Goal: Navigation & Orientation: Find specific page/section

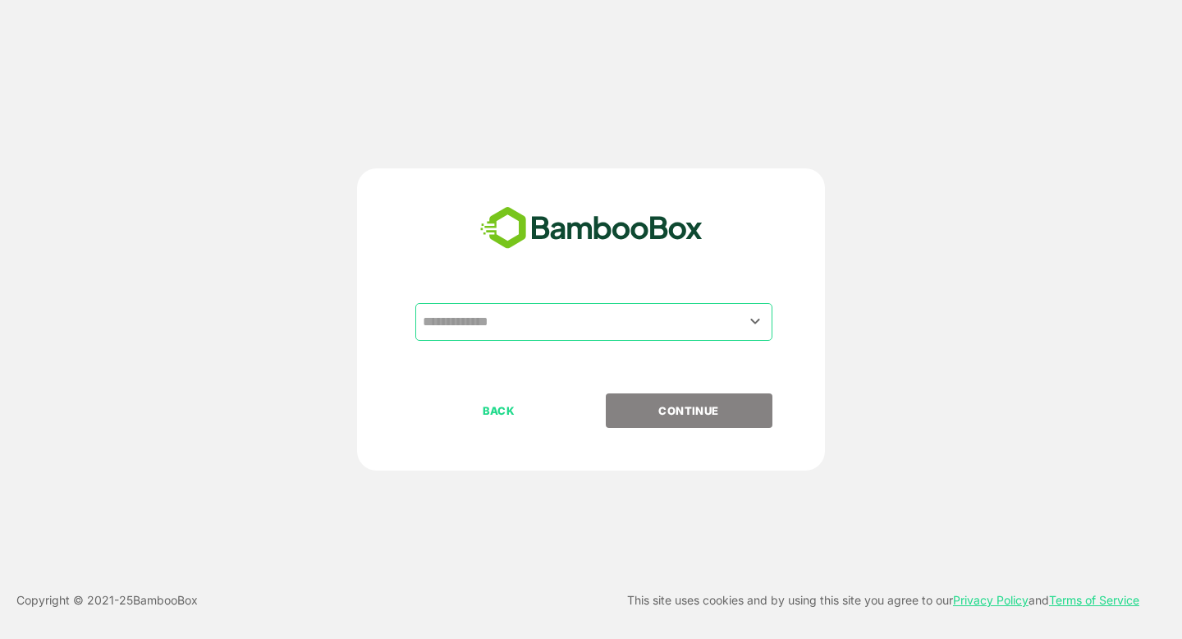
click at [484, 323] on input "text" at bounding box center [594, 321] width 351 height 31
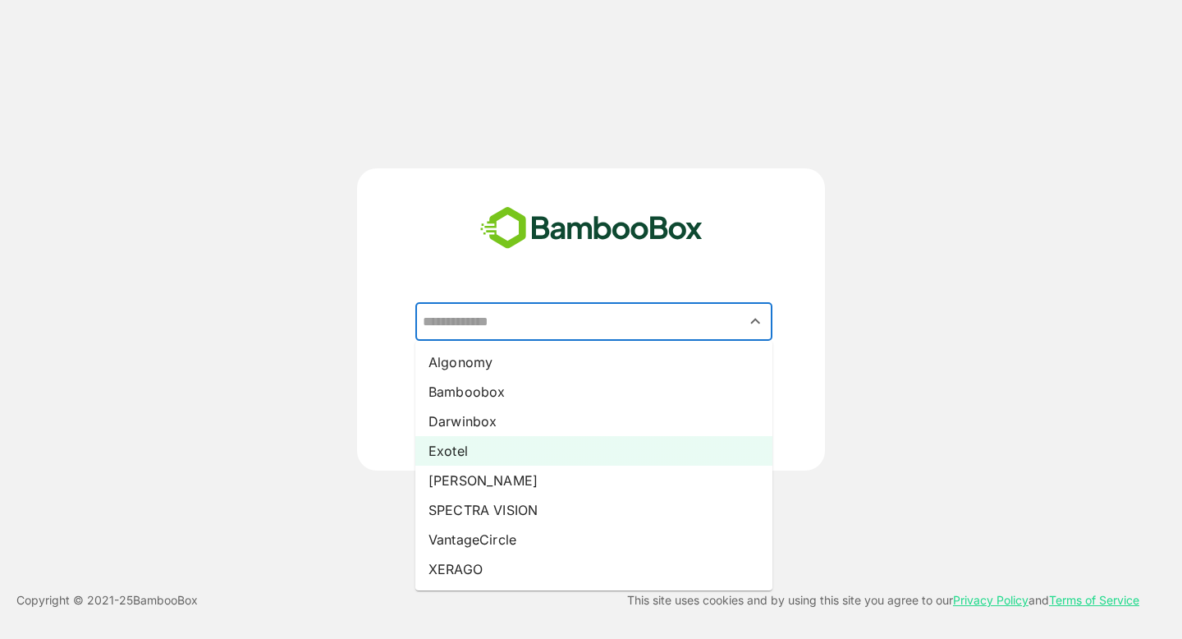
click at [503, 457] on li "Exotel" at bounding box center [593, 451] width 357 height 30
type input "******"
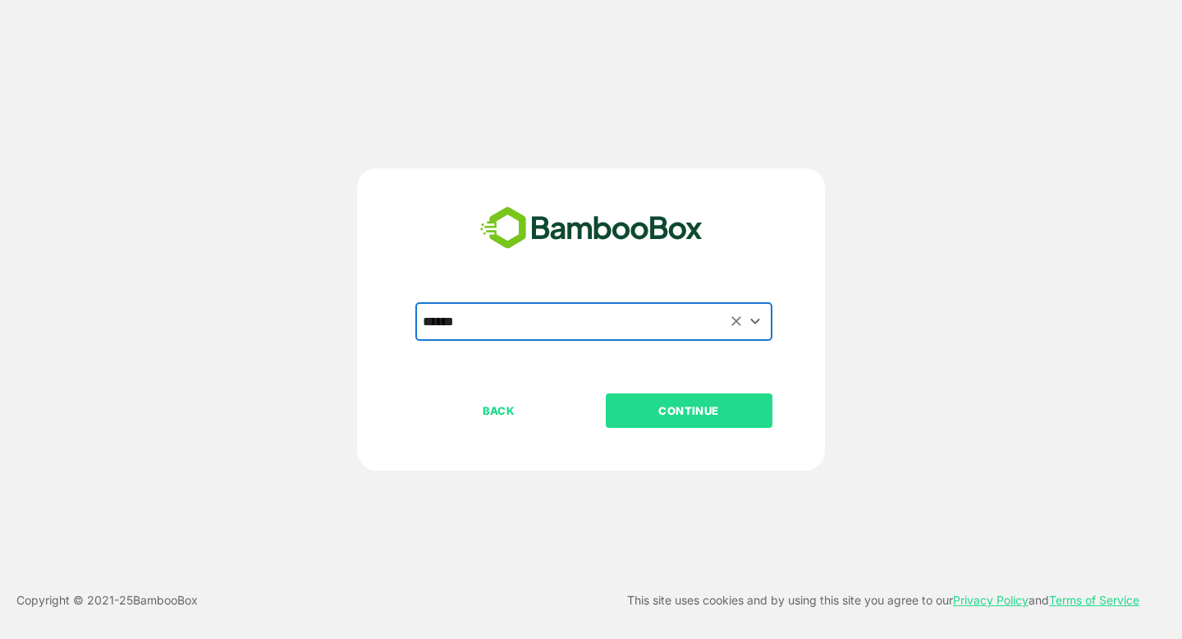
click at [698, 401] on p "CONTINUE" at bounding box center [689, 410] width 164 height 18
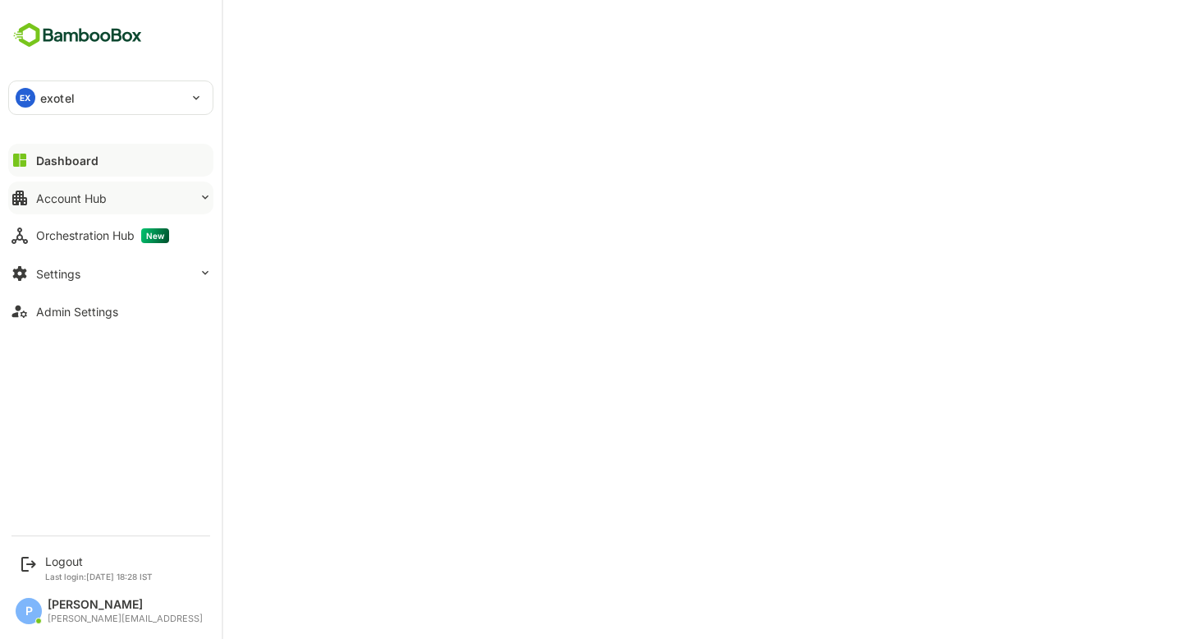
click at [114, 207] on button "Account Hub" at bounding box center [110, 197] width 205 height 33
click at [47, 199] on div "Account Hub" at bounding box center [71, 198] width 71 height 14
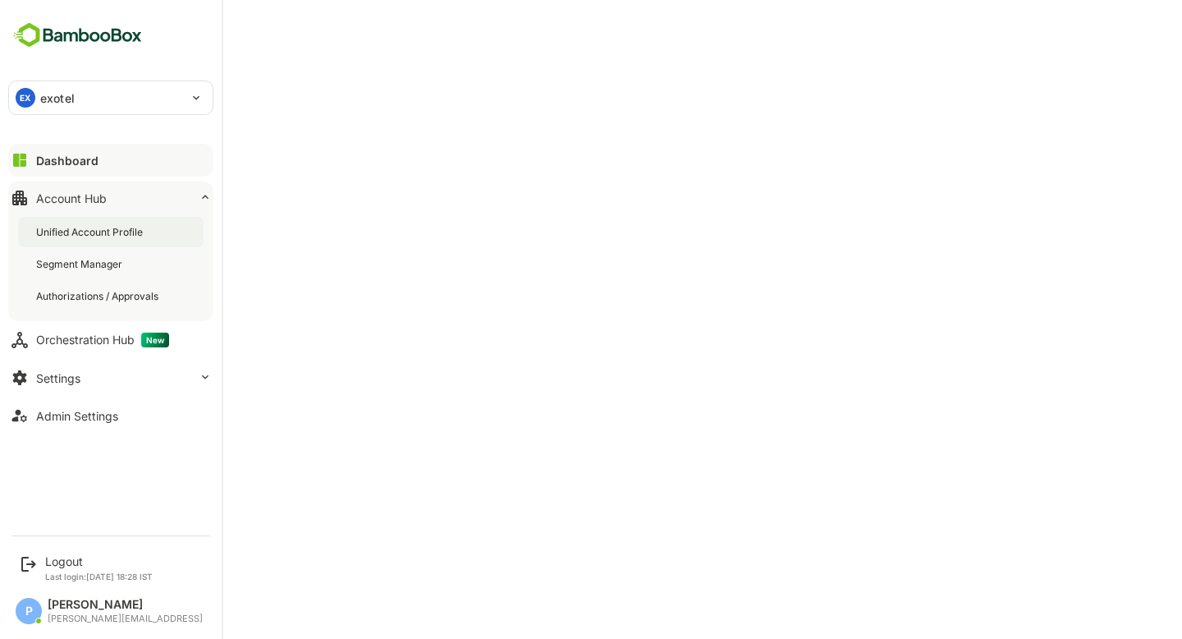
click at [111, 228] on div "Unified Account Profile" at bounding box center [91, 232] width 110 height 14
click at [67, 154] on div "Dashboard" at bounding box center [65, 161] width 59 height 14
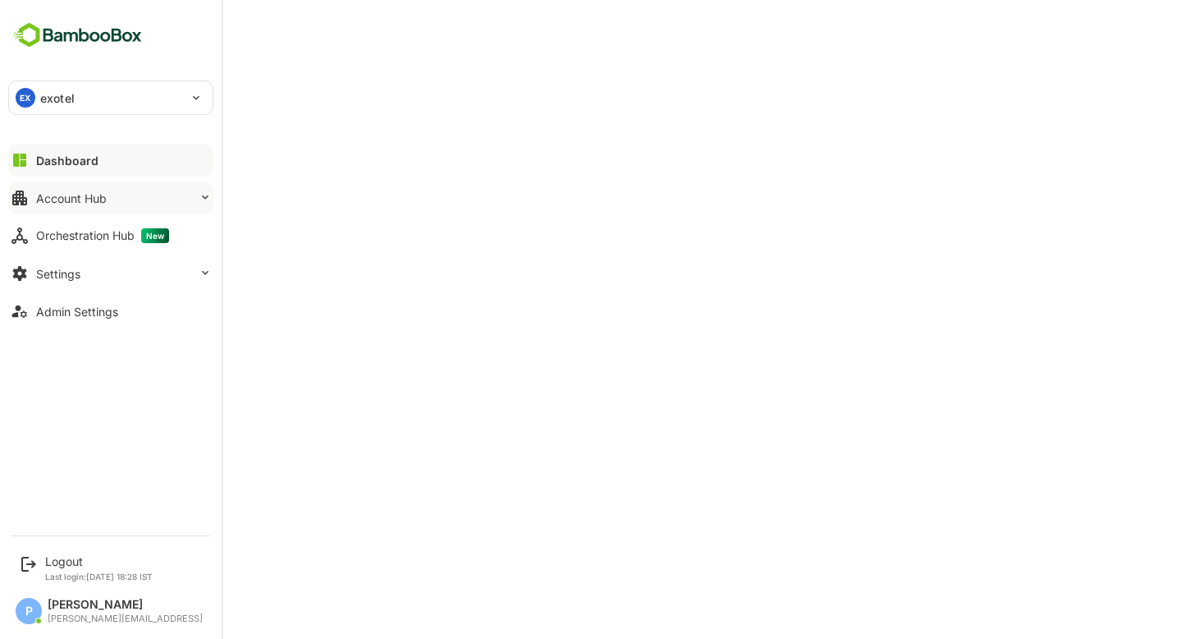
click at [95, 207] on button "Account Hub" at bounding box center [110, 197] width 205 height 33
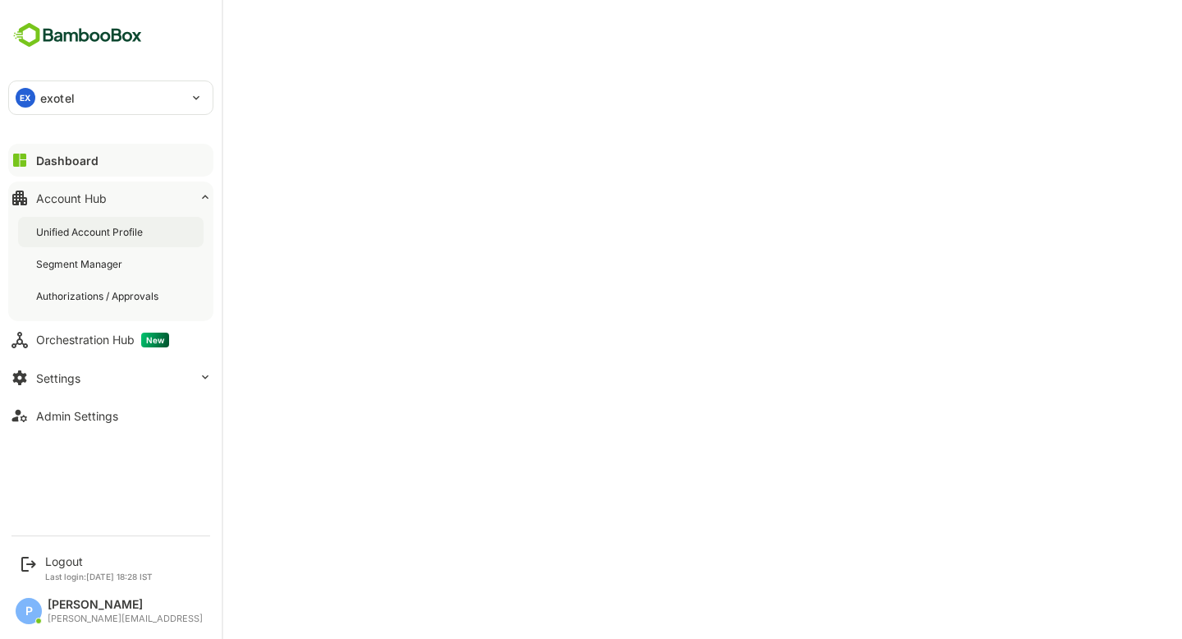
click at [90, 241] on div "Unified Account Profile" at bounding box center [111, 232] width 186 height 30
click at [99, 267] on div "Segment Manager" at bounding box center [80, 264] width 89 height 14
click at [30, 161] on button "Dashboard" at bounding box center [110, 160] width 205 height 33
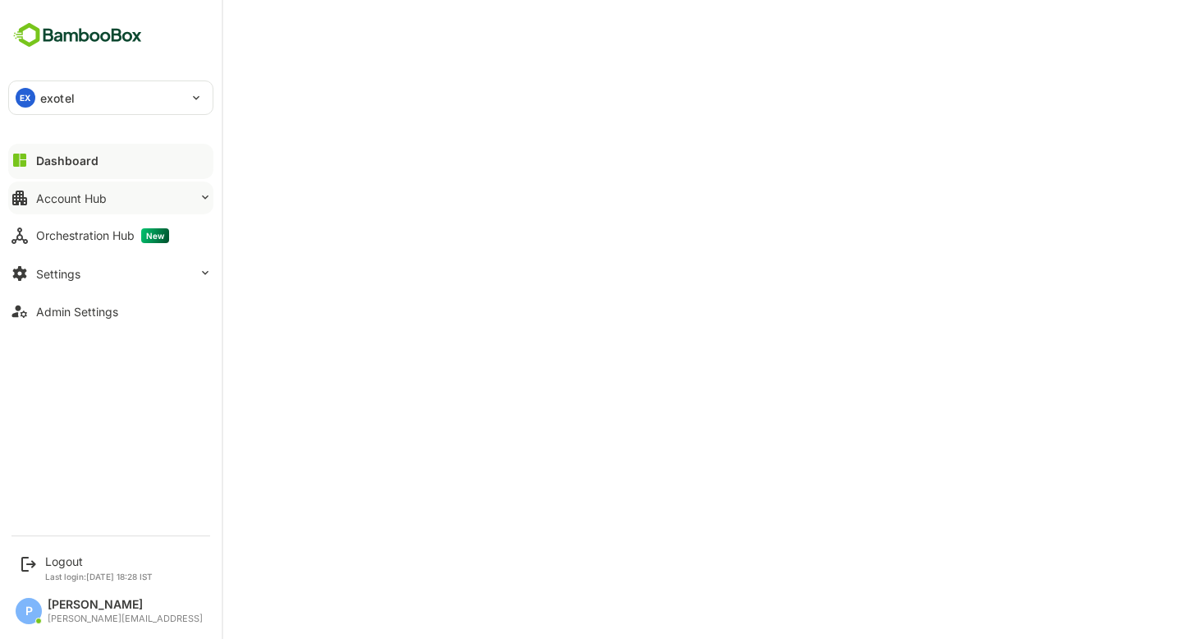
click at [109, 196] on button "Account Hub" at bounding box center [110, 197] width 205 height 33
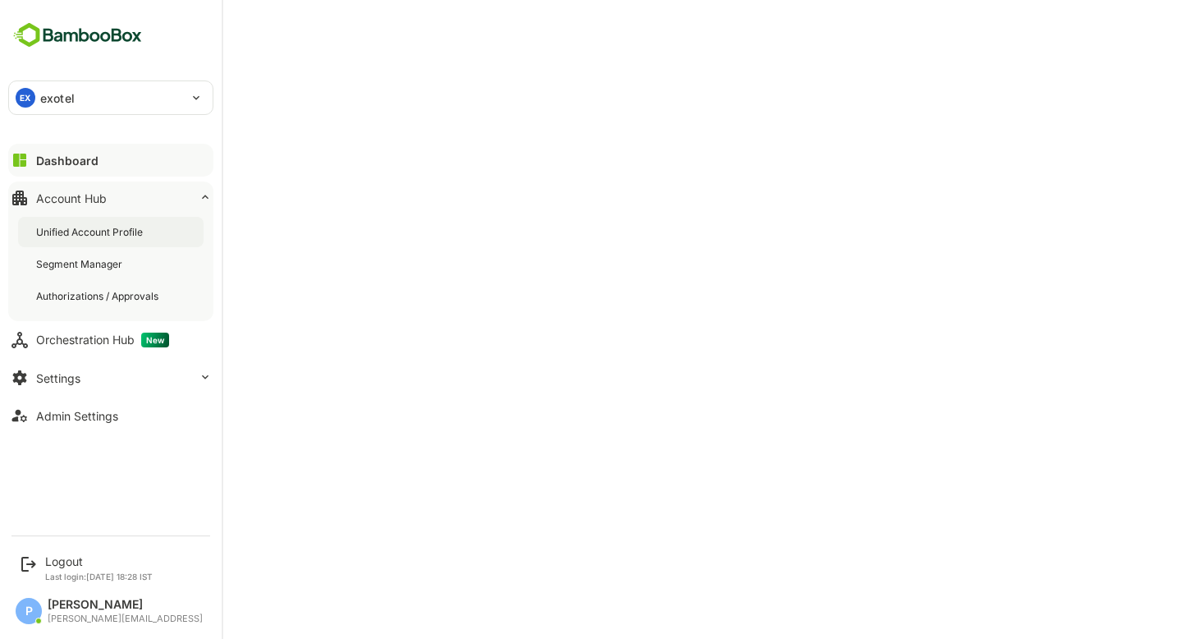
click at [146, 227] on div "Unified Account Profile" at bounding box center [91, 232] width 110 height 14
click at [101, 257] on div "Segment Manager" at bounding box center [80, 264] width 89 height 14
